Goal: Navigation & Orientation: Find specific page/section

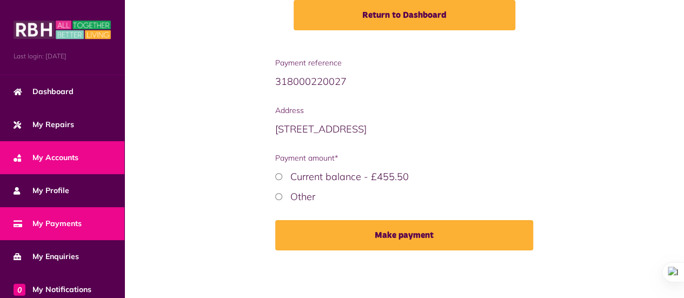
scroll to position [179, 0]
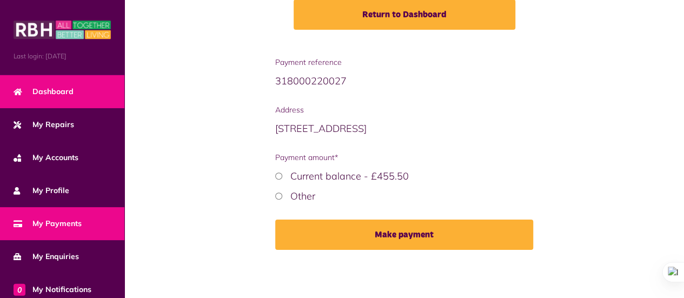
click at [63, 79] on link "Dashboard" at bounding box center [62, 91] width 124 height 33
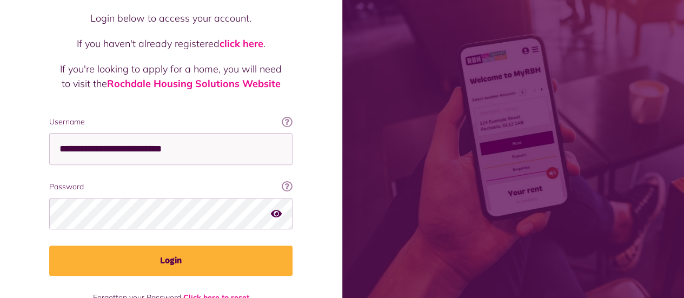
scroll to position [104, 0]
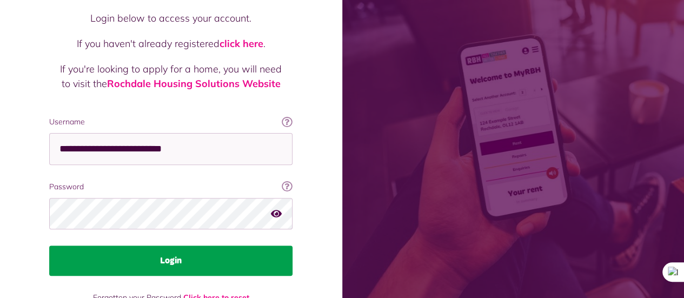
click at [225, 245] on button "Login" at bounding box center [170, 260] width 243 height 30
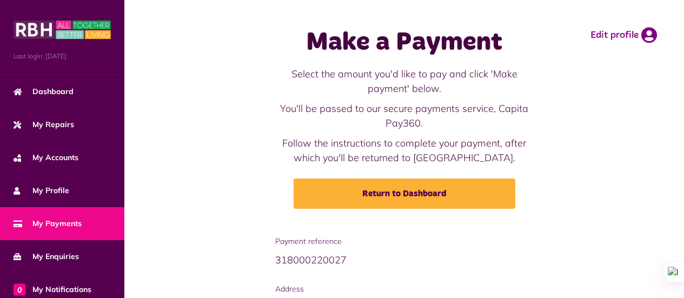
scroll to position [170, 0]
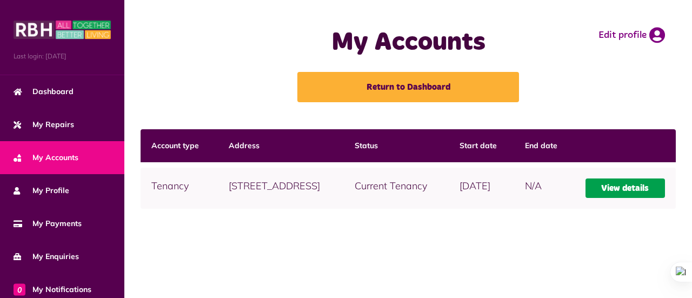
click at [630, 198] on link "View details" at bounding box center [624, 187] width 79 height 19
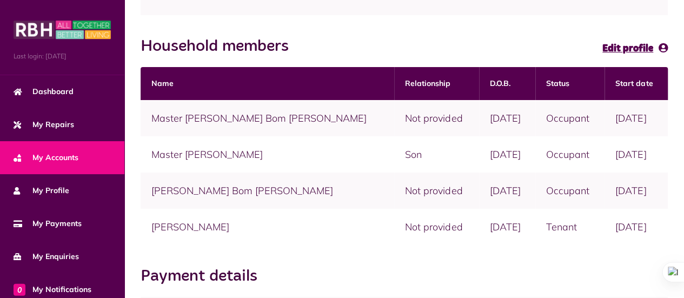
scroll to position [222, 0]
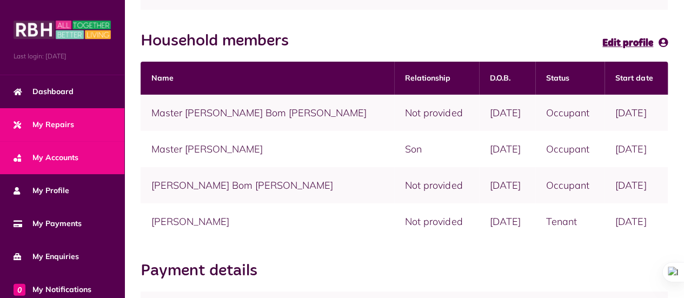
click at [58, 128] on span "My Repairs" at bounding box center [44, 124] width 61 height 11
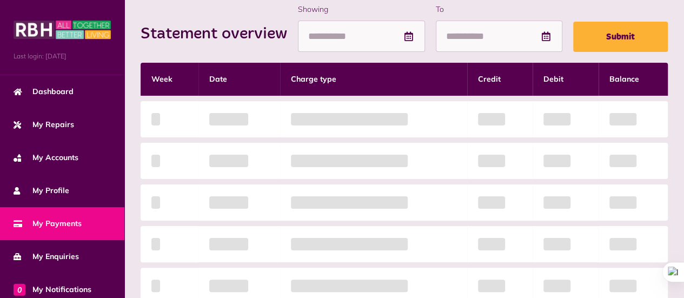
scroll to position [160, 0]
